Goal: Information Seeking & Learning: Learn about a topic

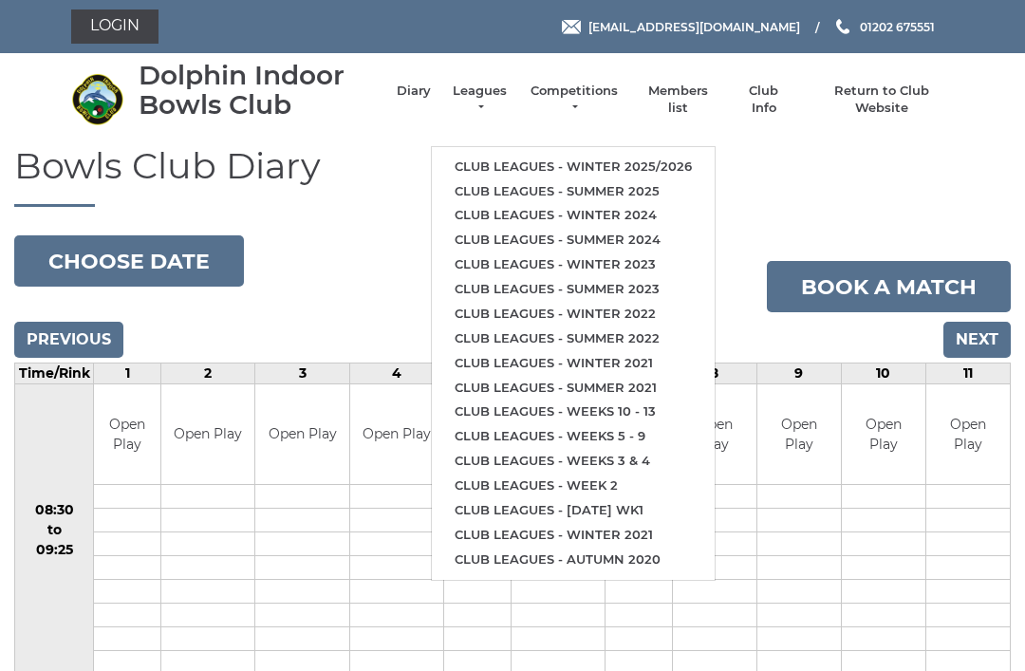
click at [653, 184] on link "Club leagues - Summer 2025" at bounding box center [573, 191] width 283 height 25
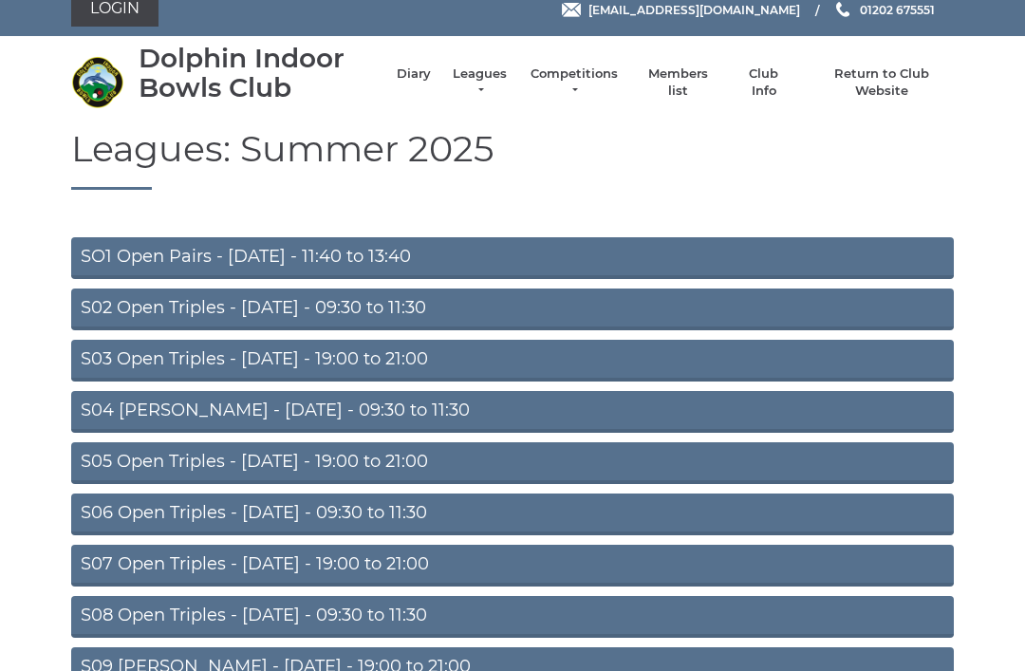
scroll to position [65, 0]
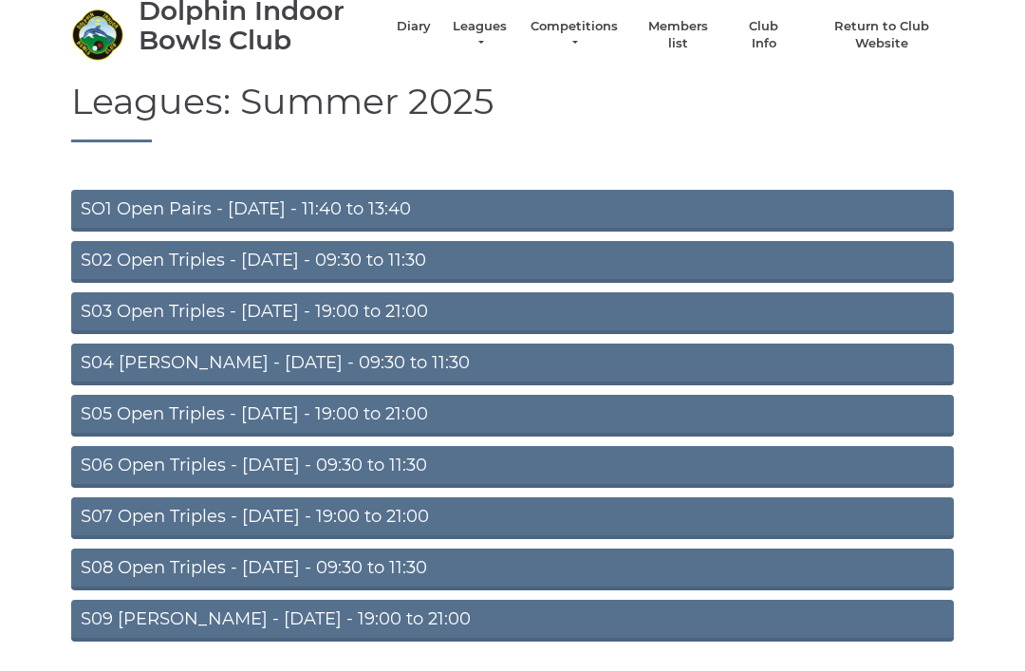
click at [405, 256] on link "S02 Open Triples - [DATE] - 09:30 to 11:30" at bounding box center [512, 262] width 883 height 42
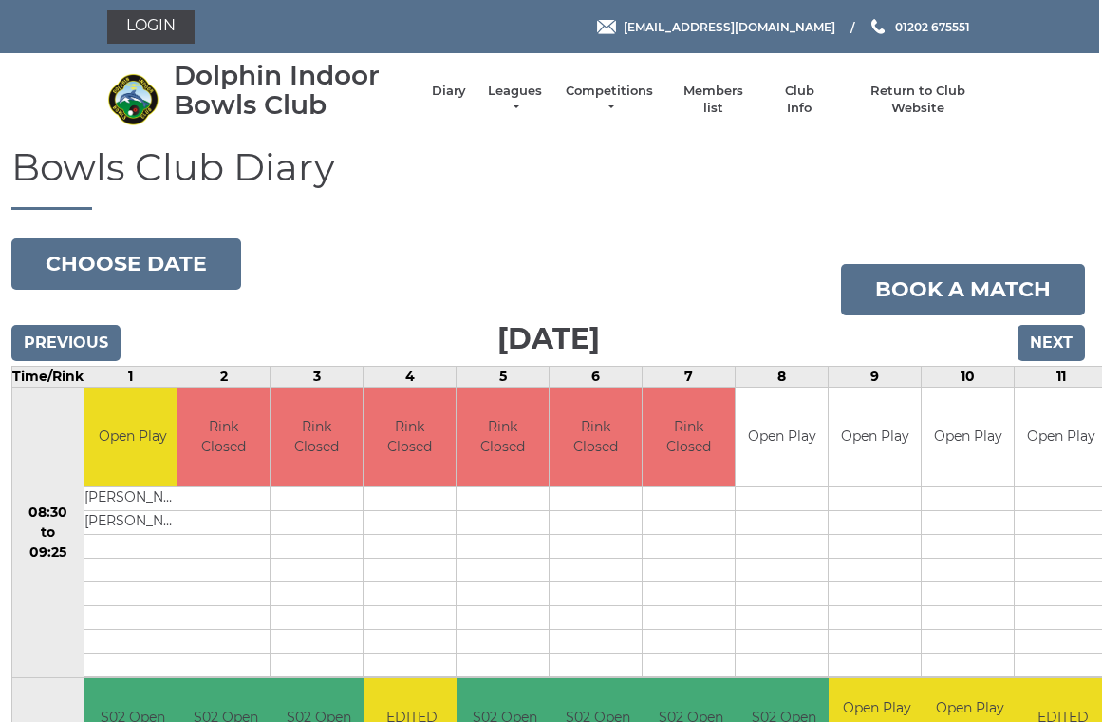
scroll to position [0, 3]
click at [458, 100] on link "Diary" at bounding box center [449, 91] width 34 height 17
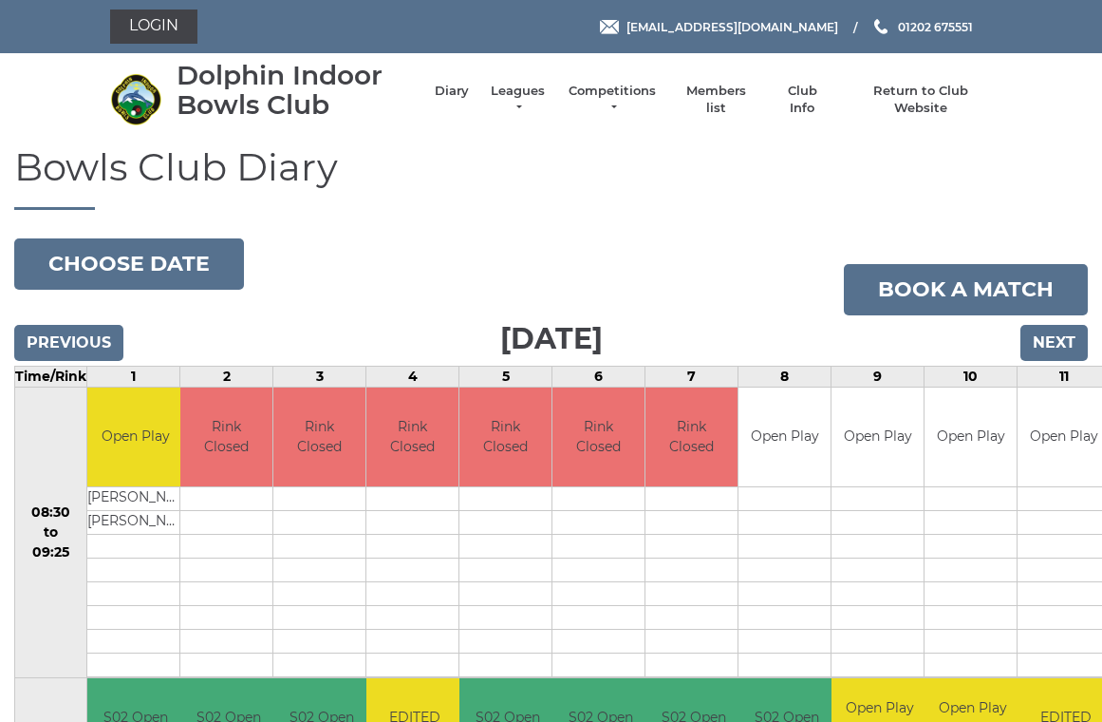
click at [531, 101] on link "Leagues" at bounding box center [518, 100] width 60 height 34
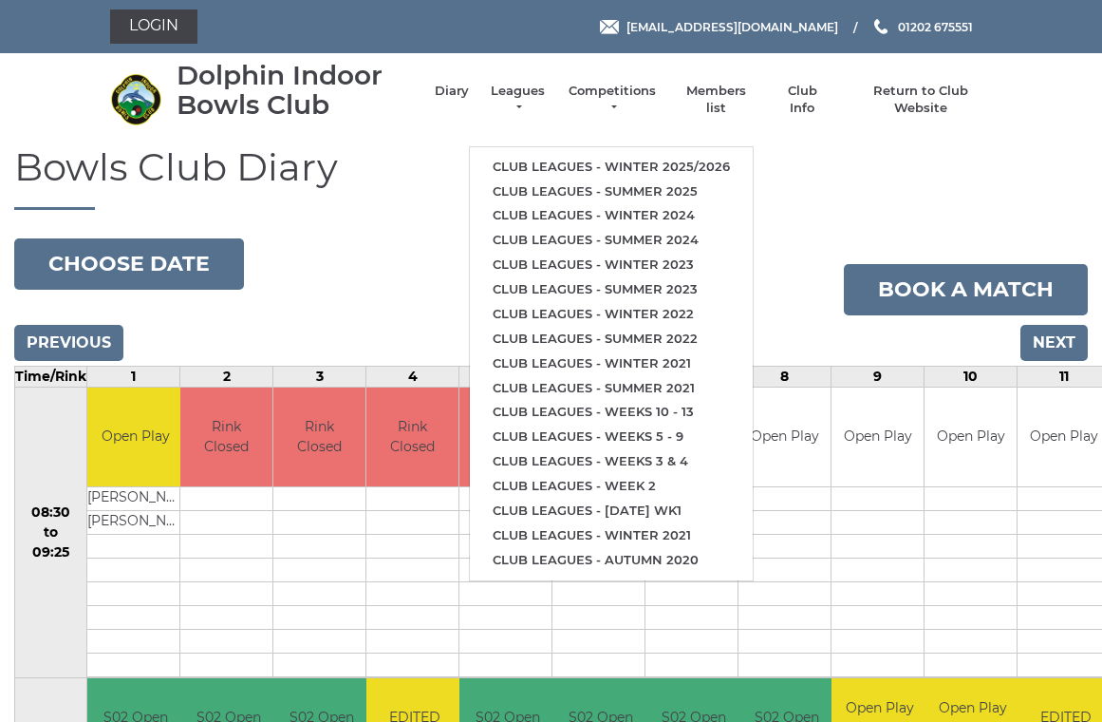
click at [683, 182] on link "Club leagues - Summer 2025" at bounding box center [611, 191] width 283 height 25
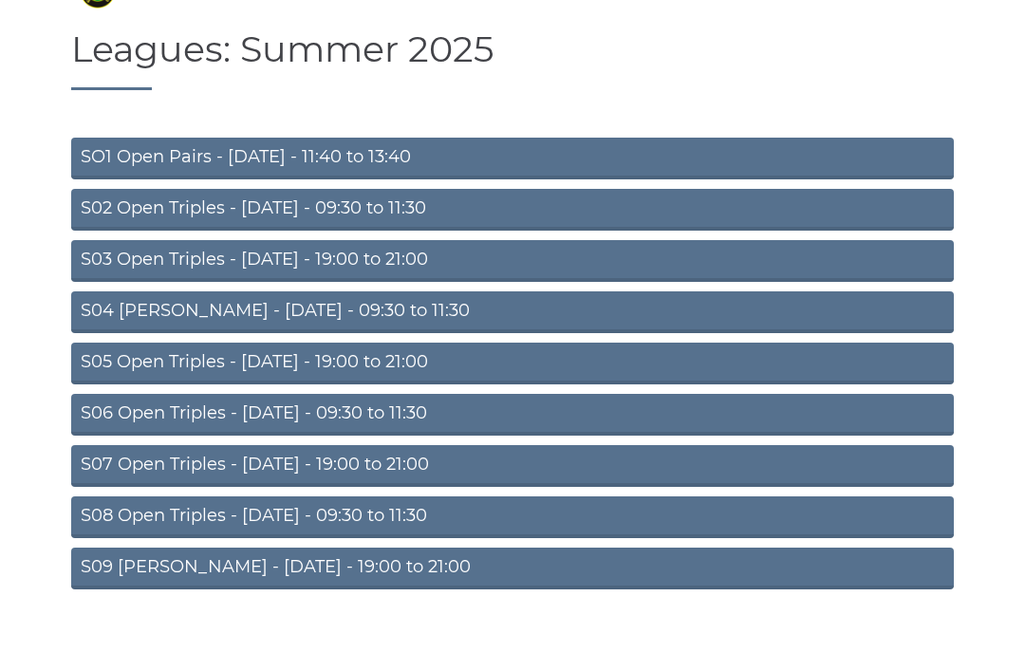
scroll to position [65, 0]
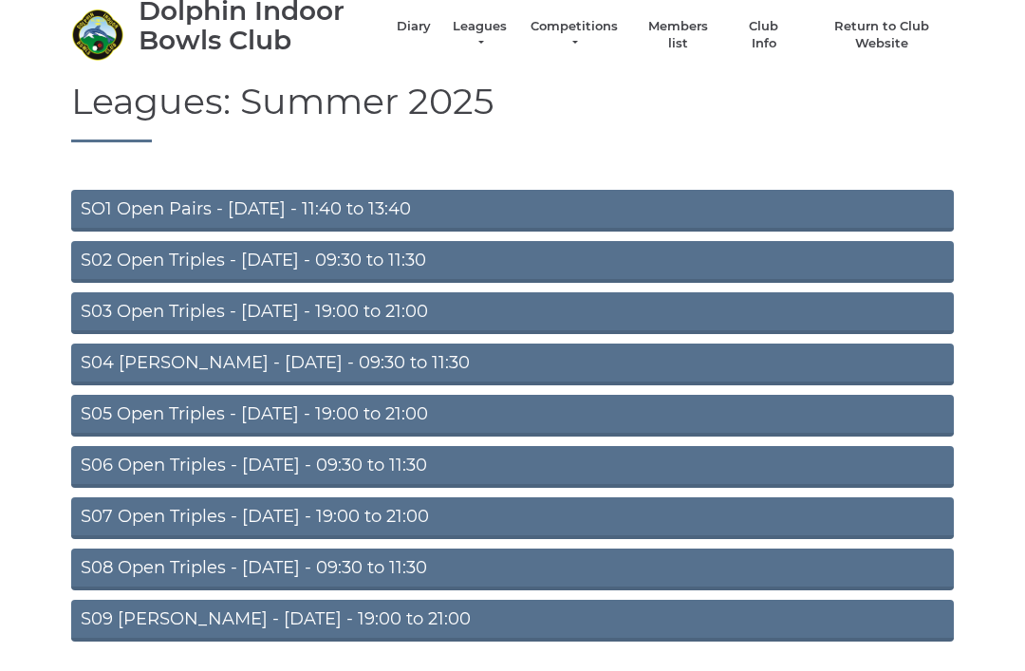
click at [419, 262] on link "S02 Open Triples - Tuesday - 09:30 to 11:30" at bounding box center [512, 262] width 883 height 42
